Goal: Find specific page/section: Find specific page/section

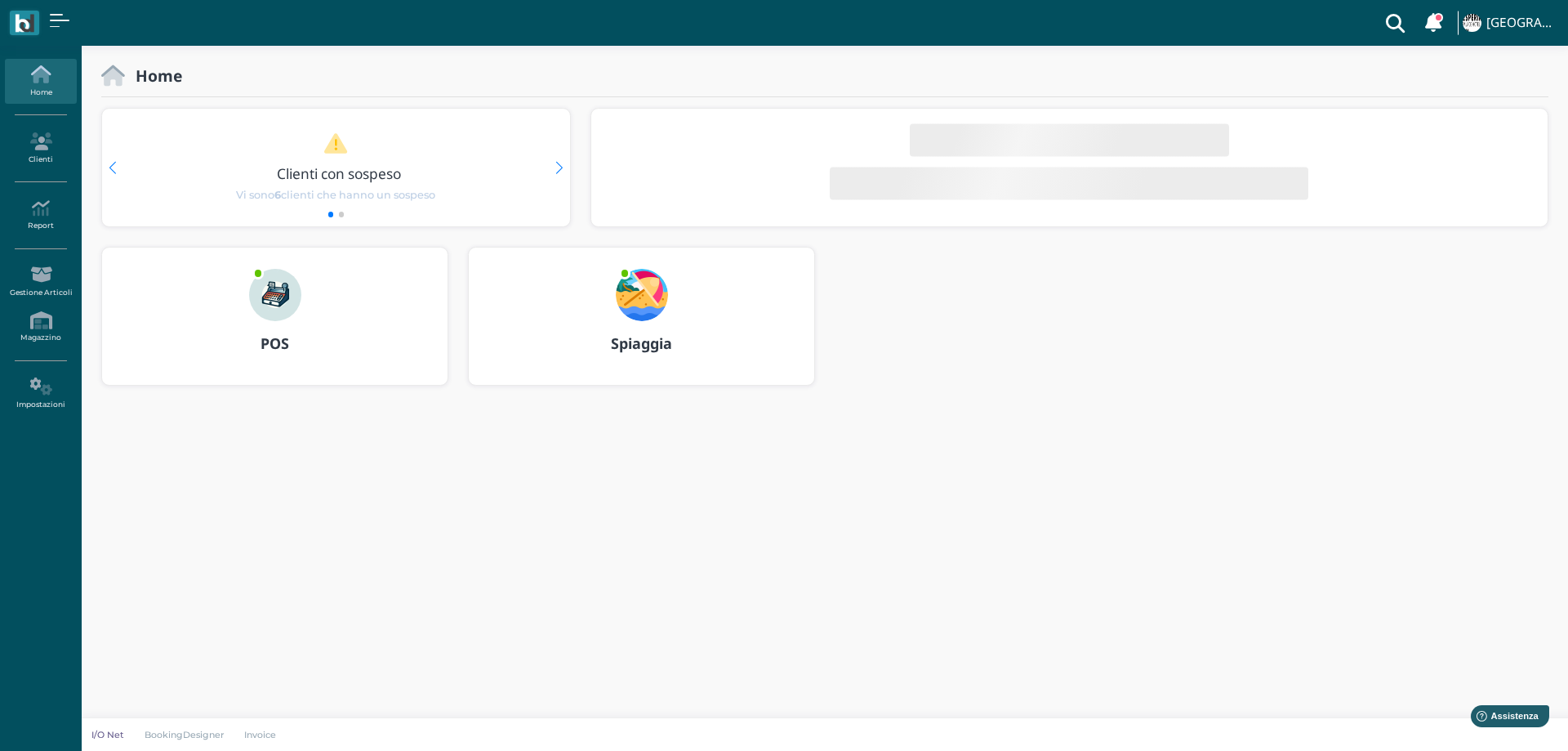
click at [650, 300] on img at bounding box center [642, 295] width 52 height 52
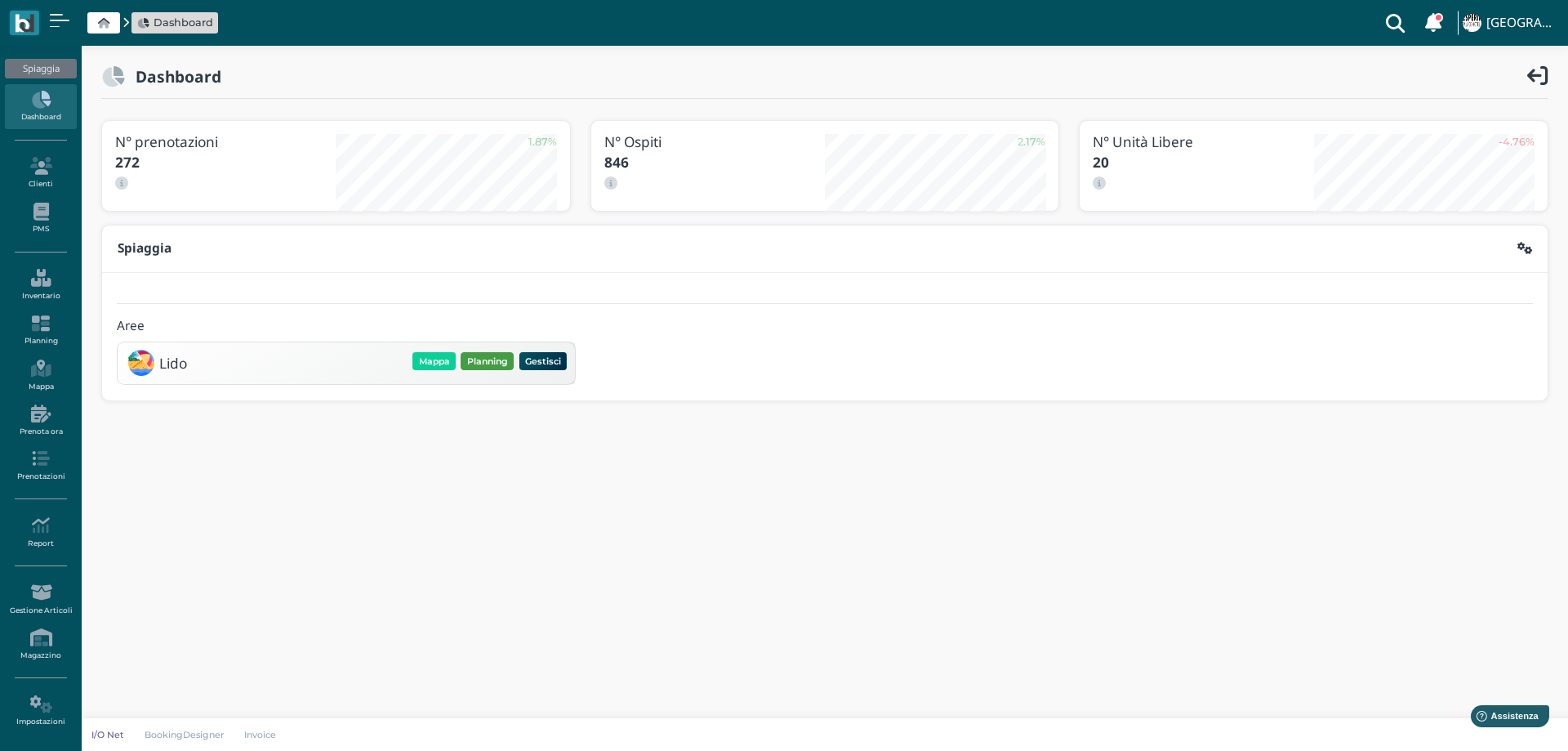
click at [510, 364] on button "Planning" at bounding box center [486, 361] width 53 height 18
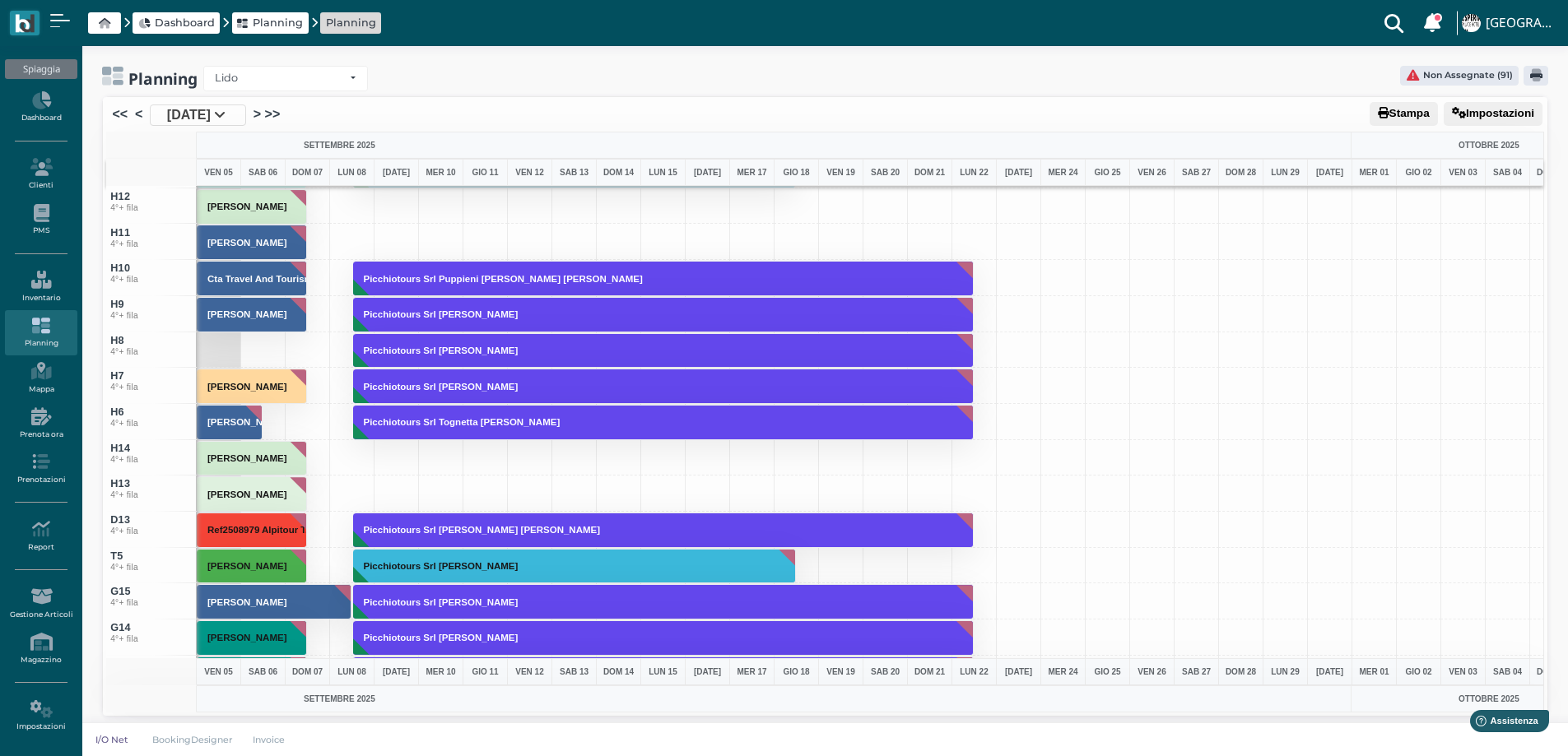
scroll to position [3, 0]
